Goal: Information Seeking & Learning: Check status

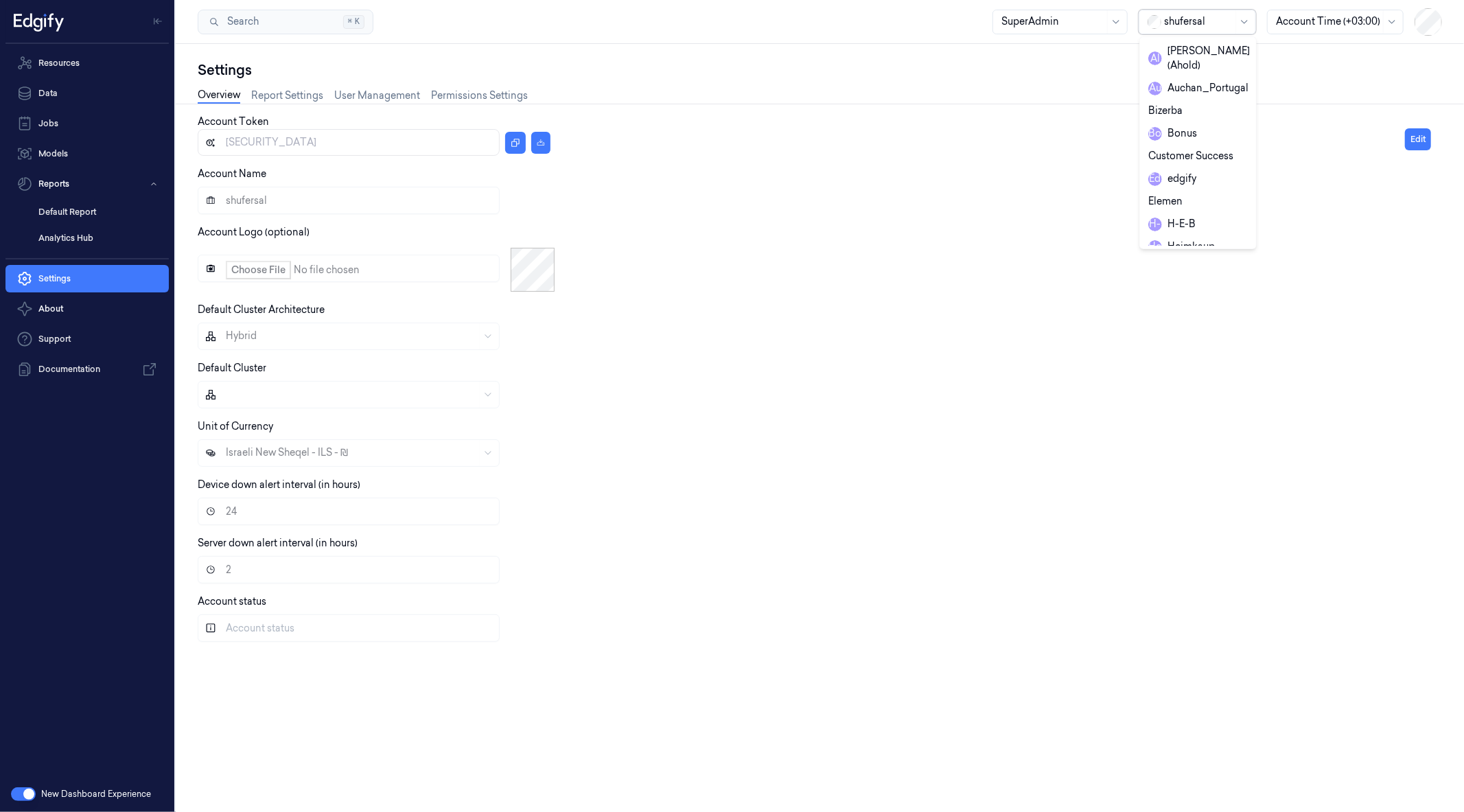
click at [1209, 21] on div at bounding box center [1199, 21] width 68 height 14
click at [1194, 237] on div "wholefoodsmarket" at bounding box center [1201, 244] width 106 height 14
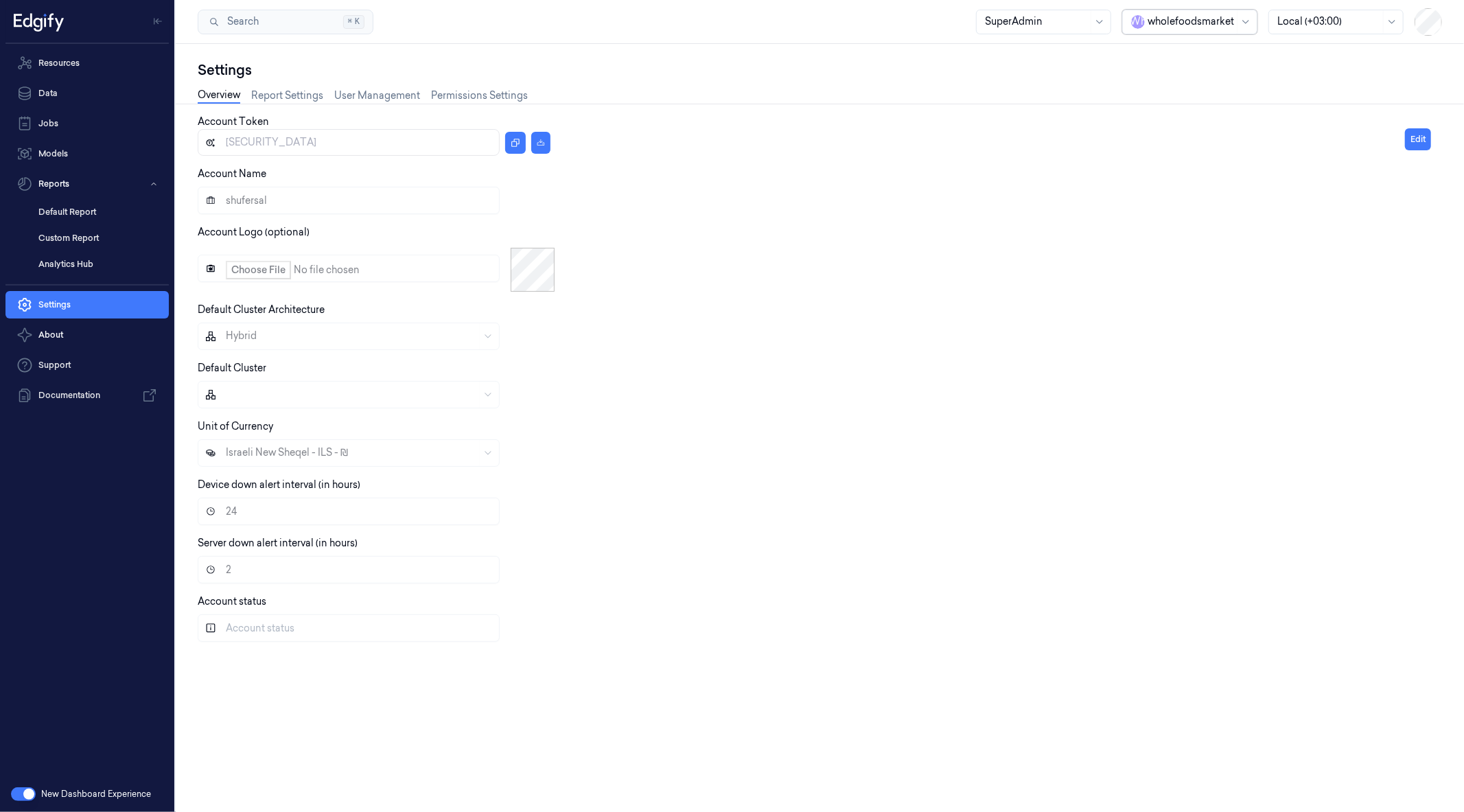
type input "[SECURITY_DATA]"
type input "wholefoodsmarket"
click at [80, 70] on link "Resources" at bounding box center [87, 62] width 163 height 27
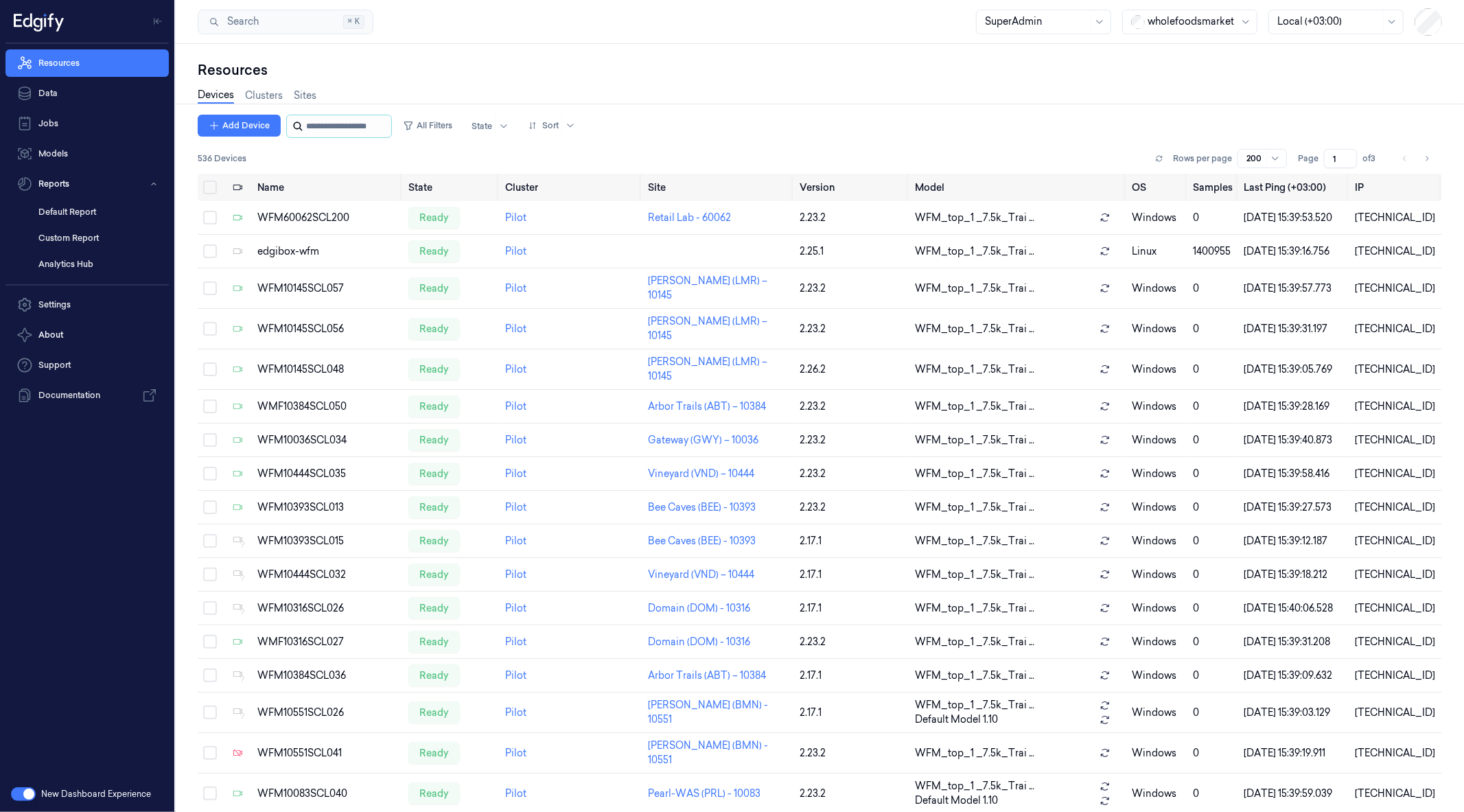
click at [344, 122] on input "string" at bounding box center [347, 126] width 82 height 22
click at [439, 125] on button "All Filters" at bounding box center [428, 125] width 60 height 22
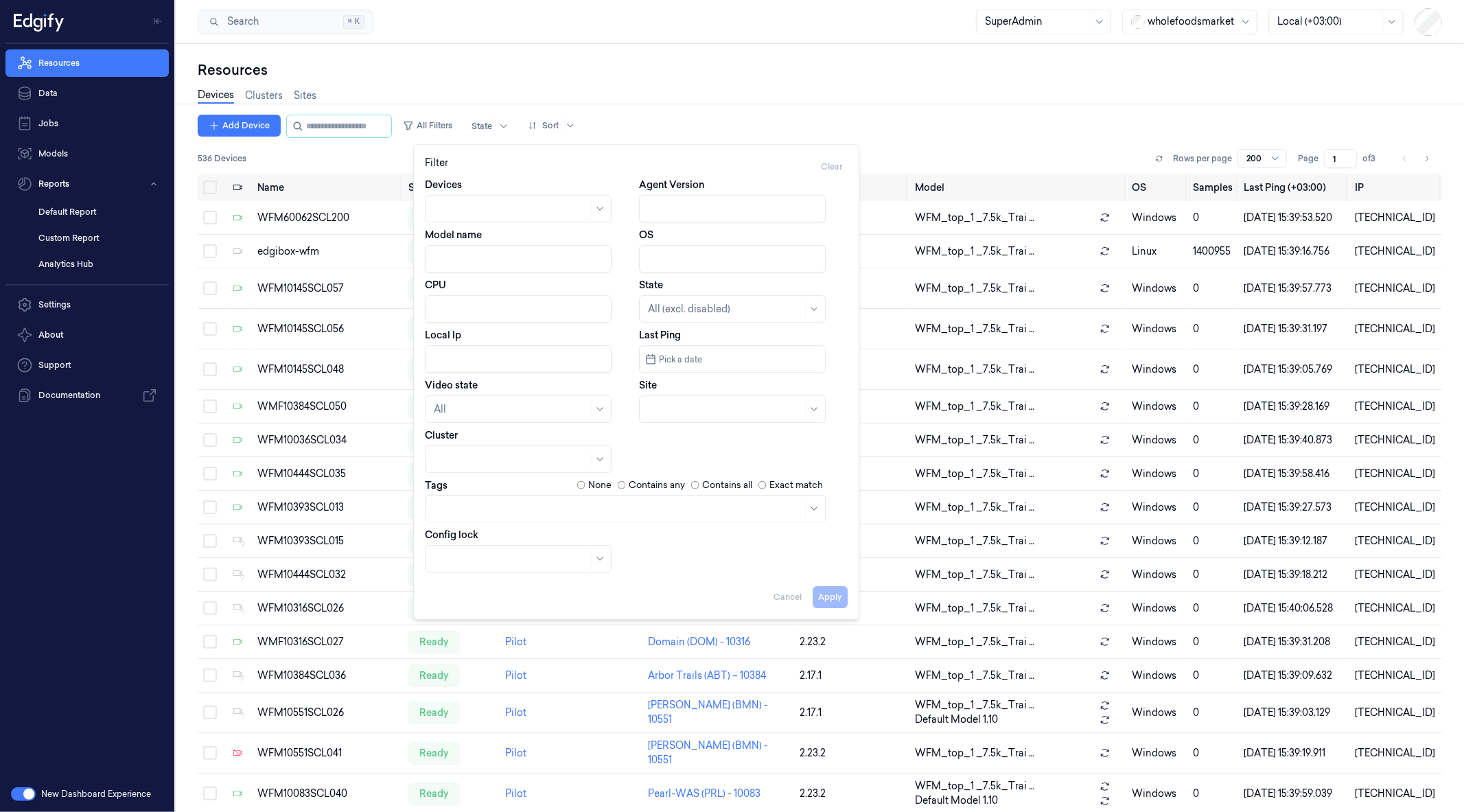
click at [681, 201] on input "Agent Version" at bounding box center [732, 208] width 187 height 27
click at [829, 598] on button "Apply" at bounding box center [831, 597] width 35 height 22
type input "2.14"
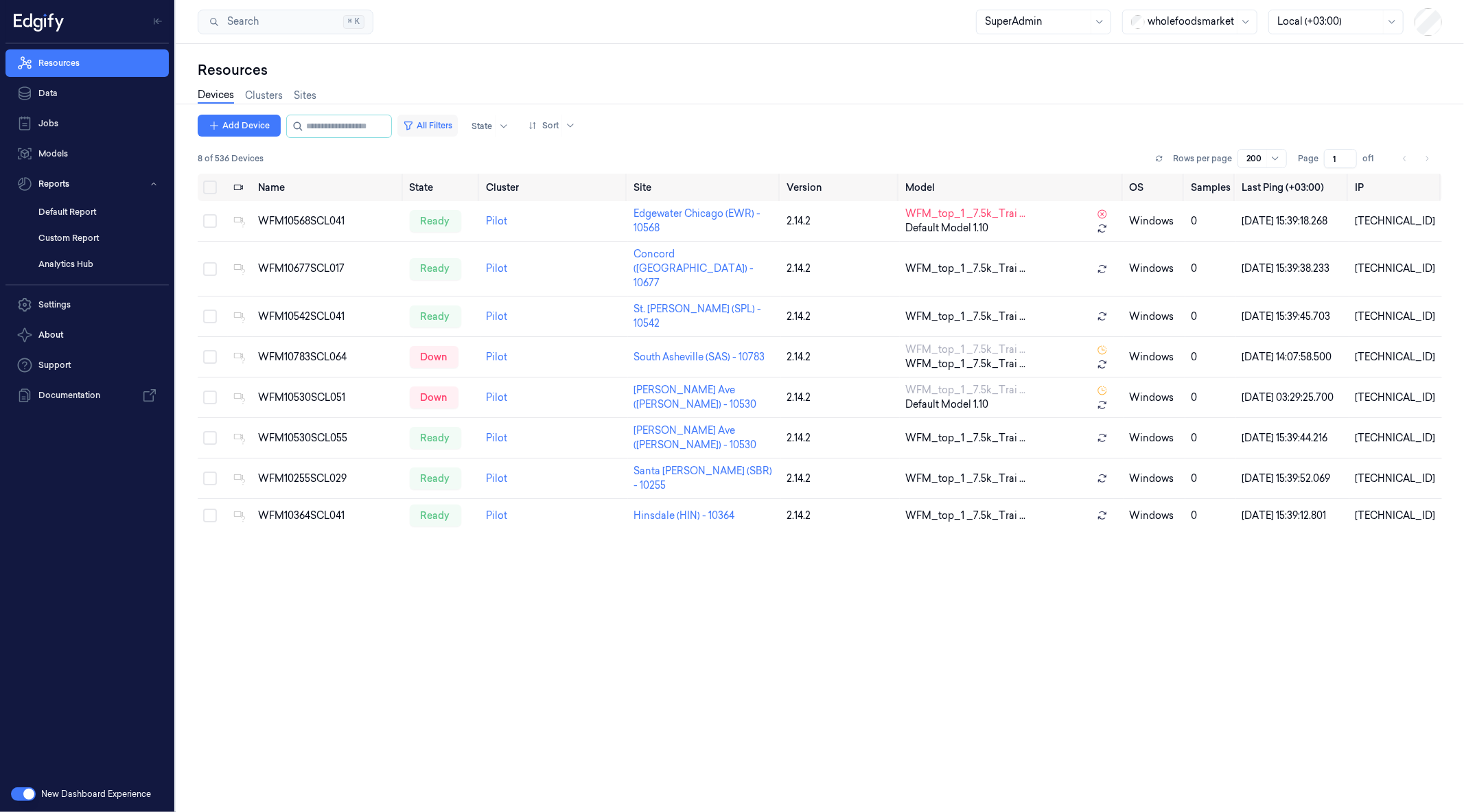
click at [443, 131] on button "All Filters" at bounding box center [428, 125] width 60 height 22
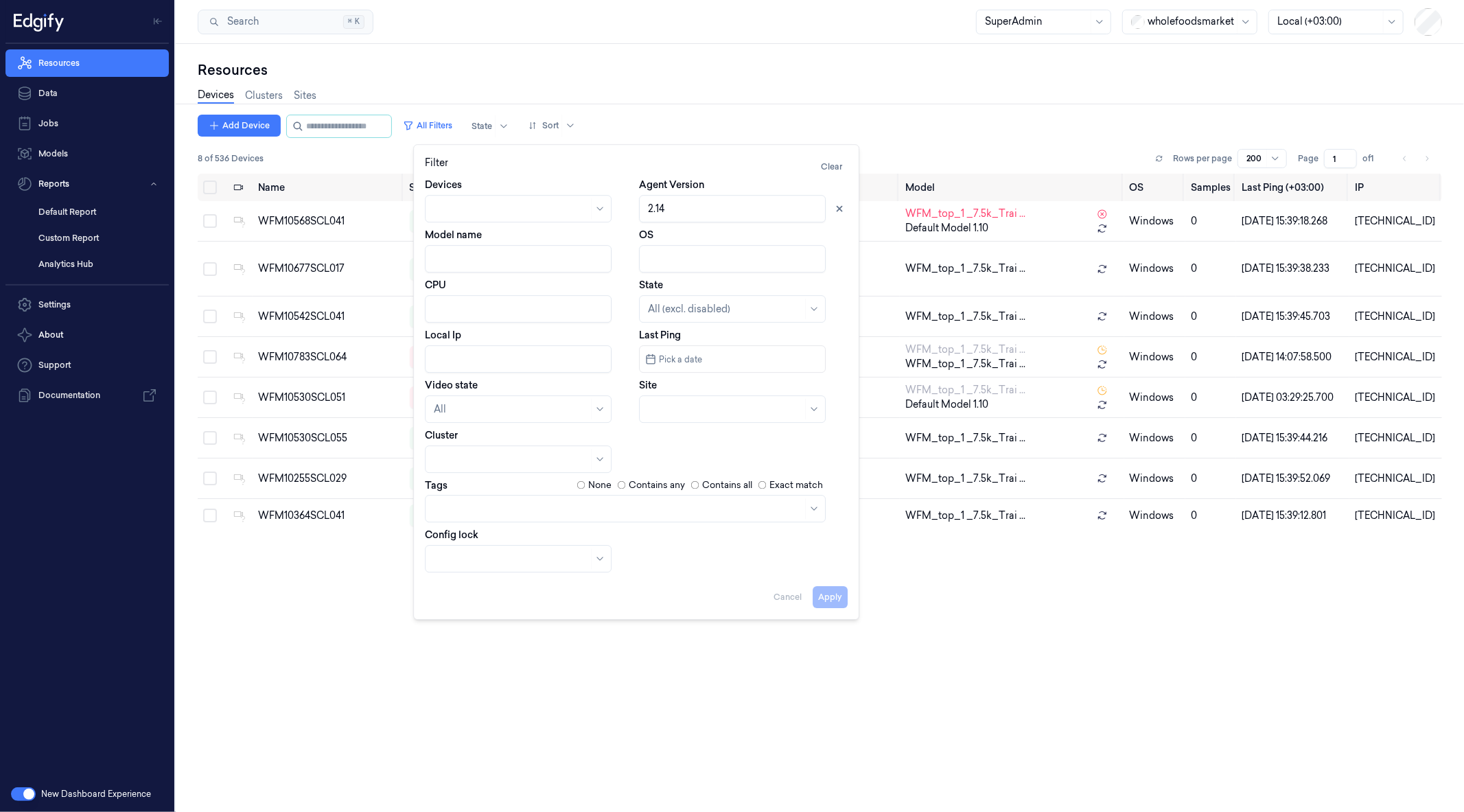
click at [668, 209] on input "Agent Version" at bounding box center [732, 208] width 187 height 27
click at [824, 594] on button "Apply" at bounding box center [831, 597] width 35 height 22
type input "2.17"
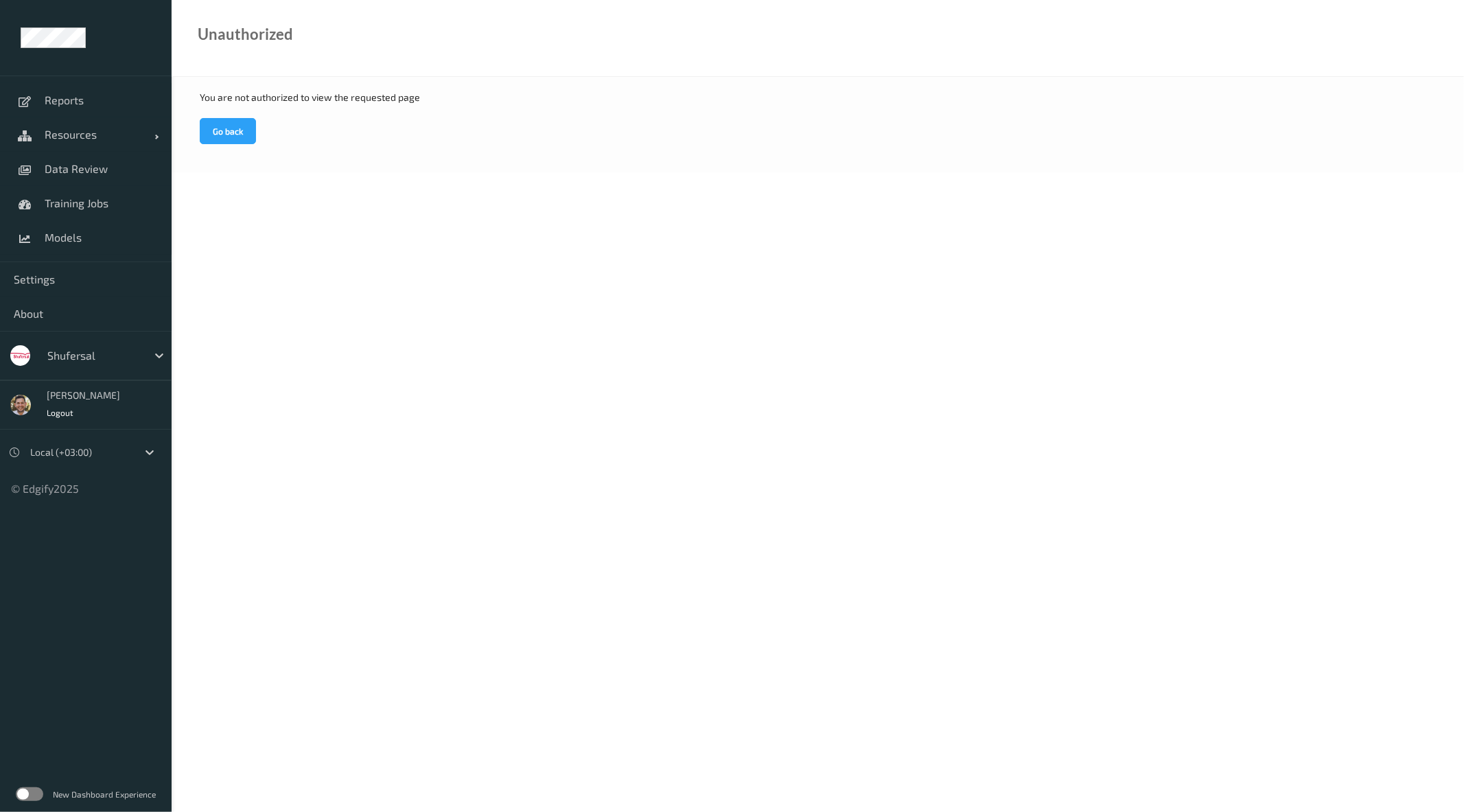
click at [34, 792] on label at bounding box center [29, 794] width 27 height 14
